Goal: Information Seeking & Learning: Learn about a topic

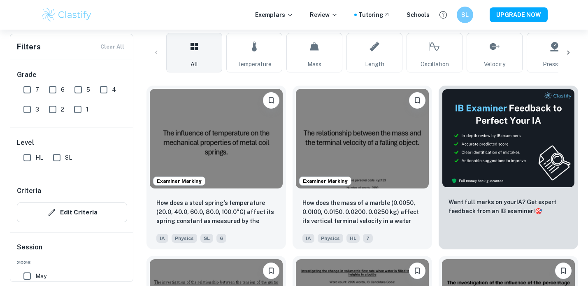
scroll to position [197, 0]
click at [30, 161] on input "HL" at bounding box center [27, 157] width 16 height 16
checkbox input "true"
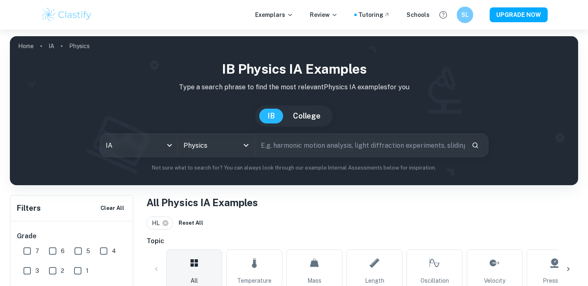
scroll to position [162, 0]
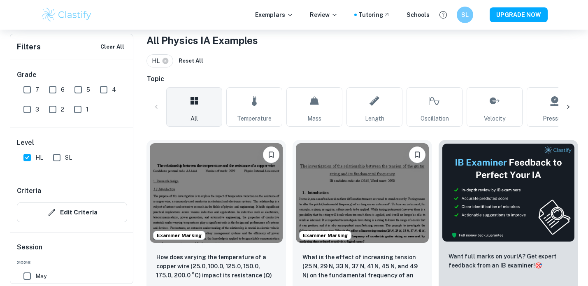
click at [571, 105] on icon at bounding box center [568, 107] width 8 height 8
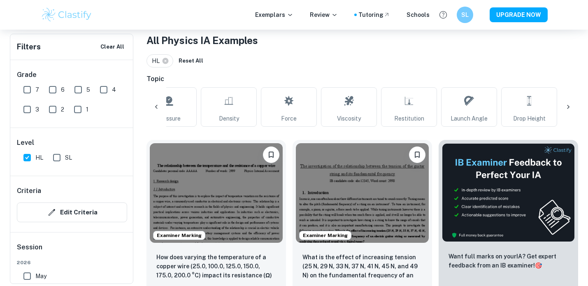
click at [569, 111] on div at bounding box center [569, 107] width 20 height 20
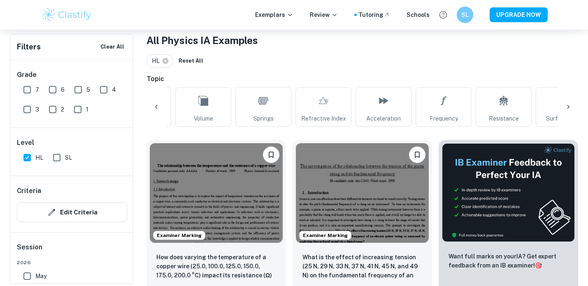
click at [569, 112] on div at bounding box center [569, 107] width 20 height 20
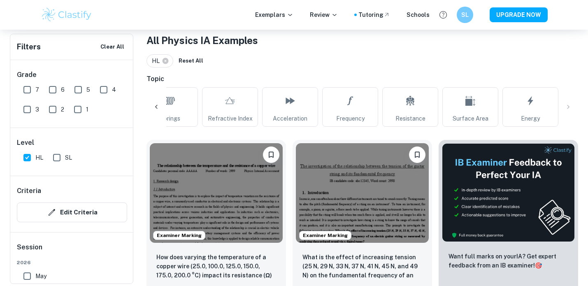
click at [567, 104] on div "All Temperature Mass Length Oscillation Velocity Pressure Density Force Viscosi…" at bounding box center [363, 107] width 432 height 40
click at [148, 109] on div at bounding box center [157, 107] width 20 height 20
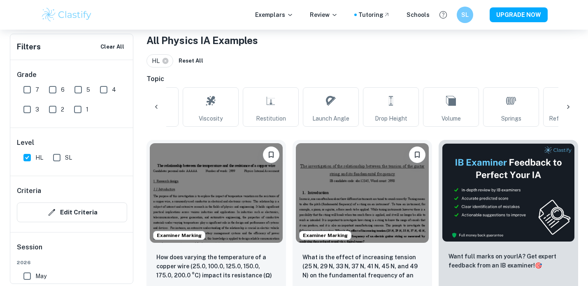
scroll to position [0, 480]
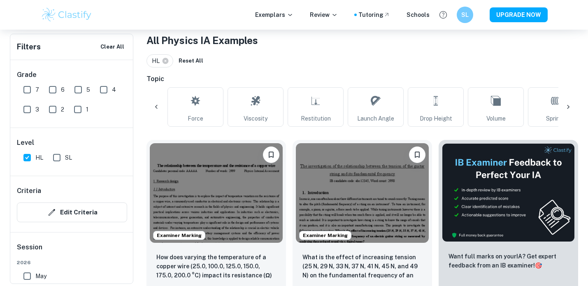
click at [565, 110] on icon at bounding box center [568, 107] width 8 height 8
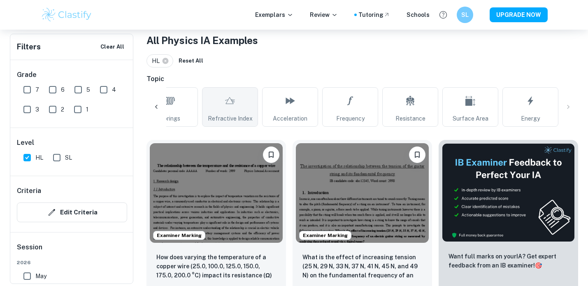
click at [236, 107] on link "Refractive Index" at bounding box center [230, 107] width 56 height 40
type input "Refractive Index"
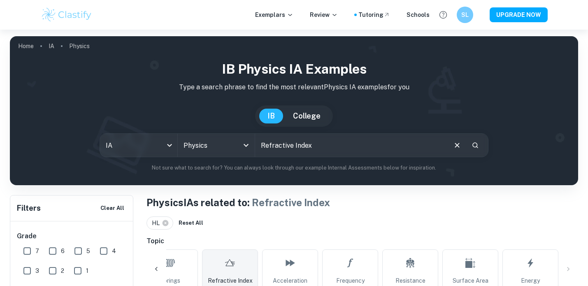
scroll to position [6, 0]
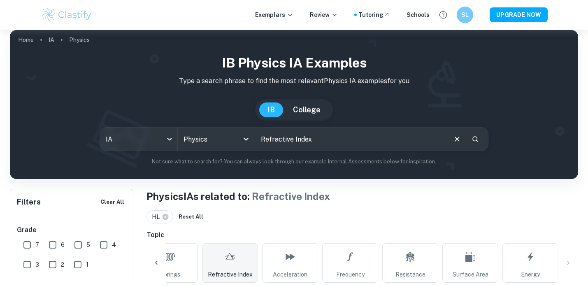
drag, startPoint x: 322, startPoint y: 144, endPoint x: 260, endPoint y: 137, distance: 62.2
click at [260, 137] on input "Refractive Index" at bounding box center [350, 139] width 191 height 23
type input "moment of inertia"
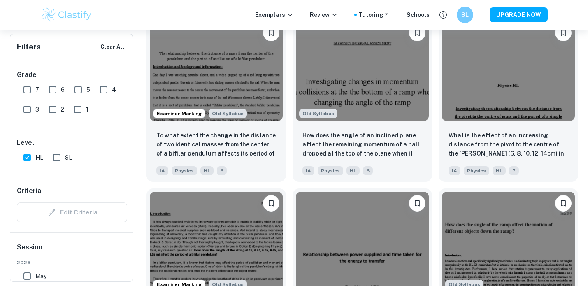
scroll to position [1816, 0]
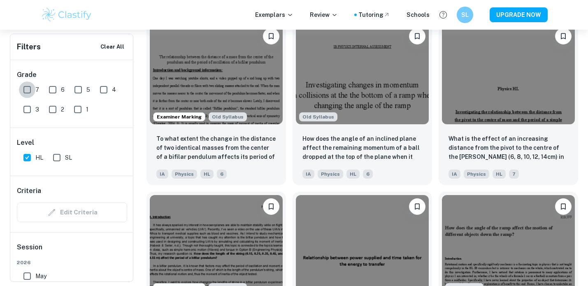
click at [29, 90] on input "7" at bounding box center [27, 90] width 16 height 16
checkbox input "true"
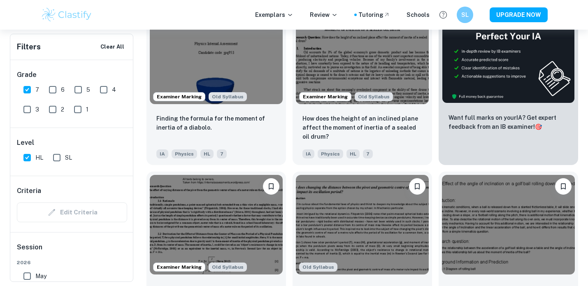
scroll to position [0, 0]
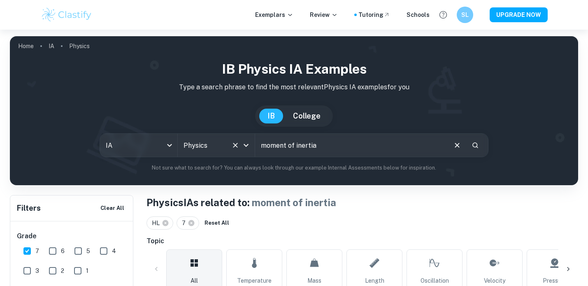
drag, startPoint x: 339, startPoint y: 146, endPoint x: 237, endPoint y: 140, distance: 102.3
click at [237, 140] on div "IA ia All Subjects Physics All Subjects moment of inertia ​" at bounding box center [294, 145] width 389 height 24
click at [307, 144] on input "refractive indedx" at bounding box center [350, 145] width 191 height 23
type input "refractive index"
click at [476, 148] on icon "Search" at bounding box center [475, 145] width 7 height 7
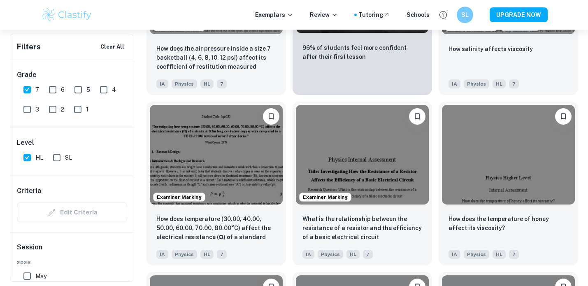
scroll to position [1567, 0]
